Goal: Find specific fact: Find specific fact

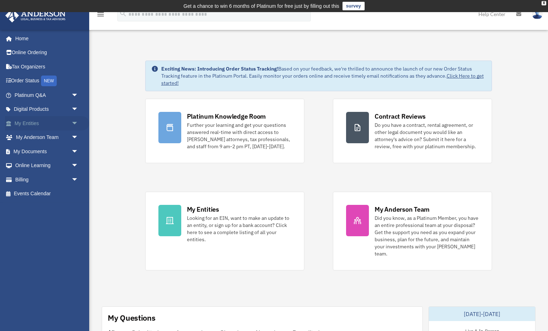
click at [75, 122] on span "arrow_drop_down" at bounding box center [78, 123] width 14 height 15
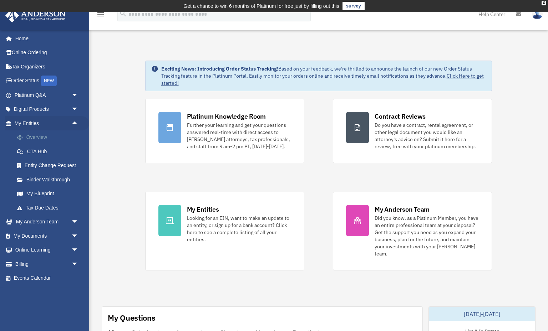
click at [48, 137] on link "Overview" at bounding box center [49, 138] width 79 height 14
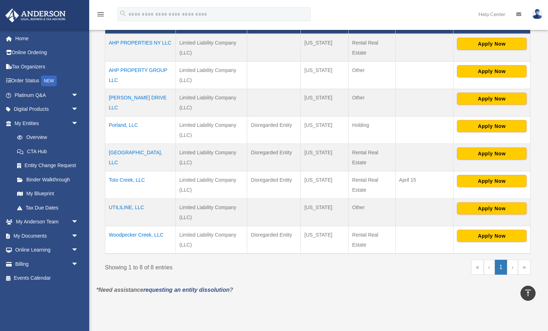
scroll to position [172, 0]
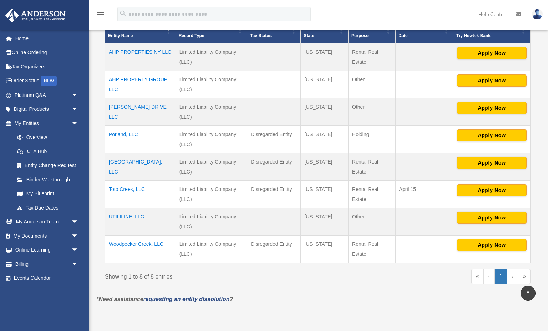
click at [119, 135] on td "Porland, LLC" at bounding box center [140, 139] width 71 height 27
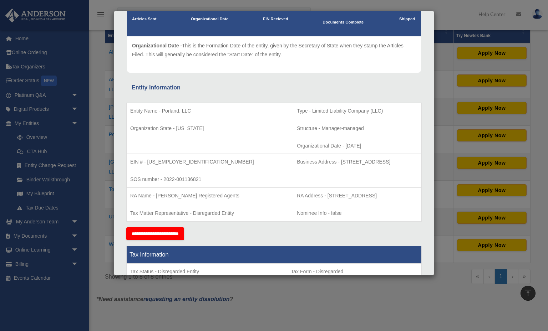
scroll to position [76, 0]
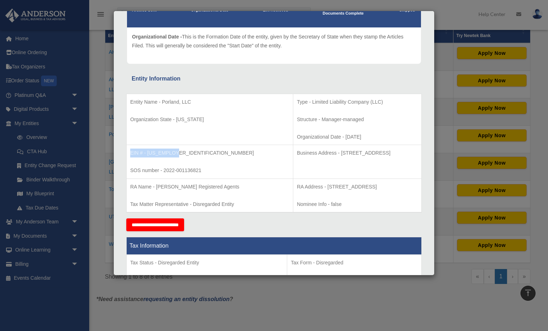
drag, startPoint x: 181, startPoint y: 149, endPoint x: 130, endPoint y: 151, distance: 50.7
click at [130, 151] on p "EIN # - [US_EMPLOYER_IDENTIFICATION_NUMBER]" at bounding box center [209, 153] width 159 height 9
copy p "EIN # - [US_EMPLOYER_IDENTIFICATION_NUMBER]"
drag, startPoint x: 130, startPoint y: 102, endPoint x: 263, endPoint y: 158, distance: 144.5
click at [263, 158] on tbody "Entity Name - Porland, LLC Organization State - [US_STATE] Type - Limited Liabi…" at bounding box center [274, 153] width 295 height 119
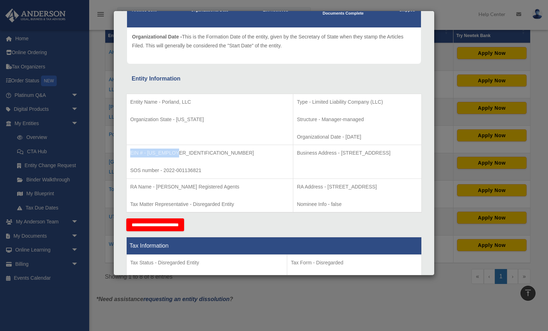
click at [293, 179] on td "RA Address - [STREET_ADDRESS] Info - false" at bounding box center [357, 196] width 128 height 34
drag, startPoint x: 194, startPoint y: 101, endPoint x: 129, endPoint y: 102, distance: 64.9
click at [129, 102] on td "Entity Name - Porland, LLC Organization State - [US_STATE]" at bounding box center [210, 119] width 167 height 51
copy p "Entity Name - Porland, LLC"
drag, startPoint x: 130, startPoint y: 151, endPoint x: 177, endPoint y: 153, distance: 46.7
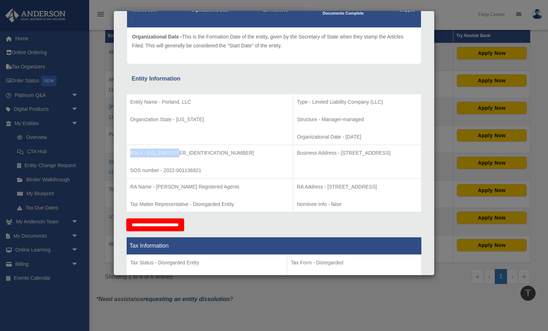
click at [177, 153] on p "EIN # - [US_EMPLOYER_IDENTIFICATION_NUMBER]" at bounding box center [209, 153] width 159 height 9
copy p "EIN # - [US_EMPLOYER_IDENTIFICATION_NUMBER]"
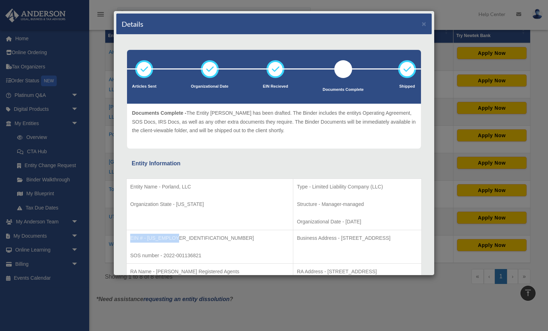
scroll to position [0, 0]
click at [424, 24] on button "×" at bounding box center [423, 23] width 5 height 7
